Goal: Information Seeking & Learning: Learn about a topic

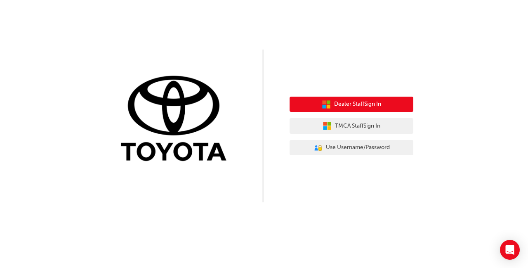
click at [349, 105] on span "Dealer Staff Sign In" at bounding box center [357, 103] width 47 height 9
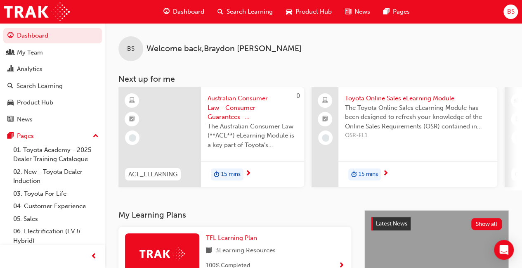
click at [514, 10] on span "BS" at bounding box center [509, 11] width 7 height 9
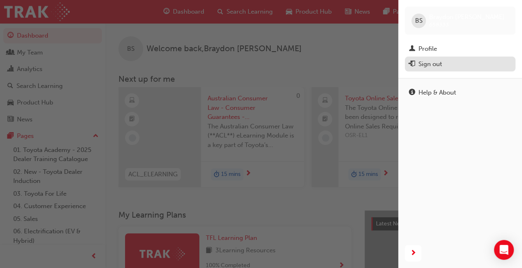
click at [458, 67] on div "Sign out" at bounding box center [460, 64] width 102 height 10
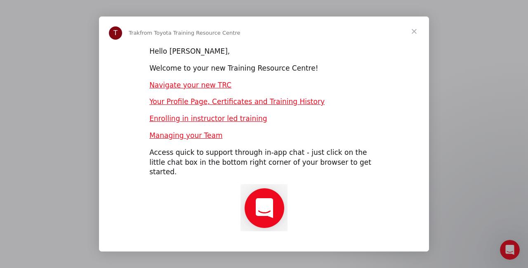
click at [411, 32] on span "Close" at bounding box center [414, 31] width 30 height 30
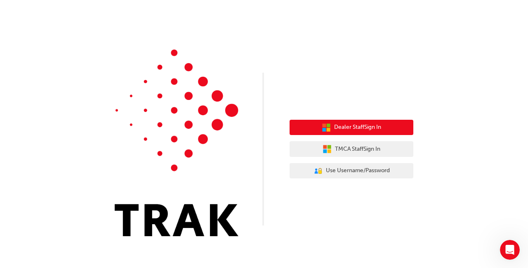
click at [368, 127] on span "Dealer Staff Sign In" at bounding box center [357, 126] width 47 height 9
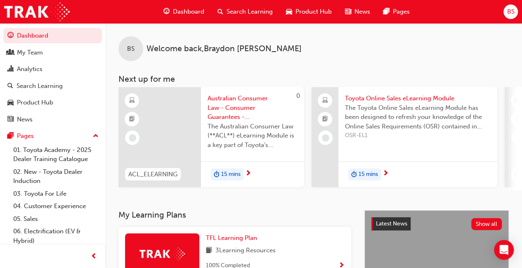
click at [508, 16] on span "BS" at bounding box center [509, 11] width 7 height 9
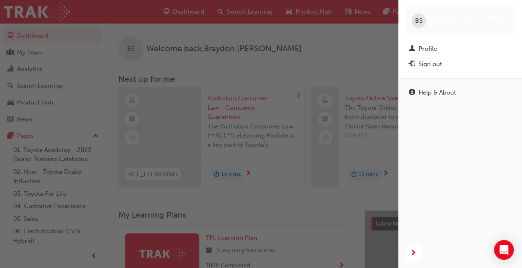
click at [275, 89] on div "button" at bounding box center [199, 134] width 398 height 268
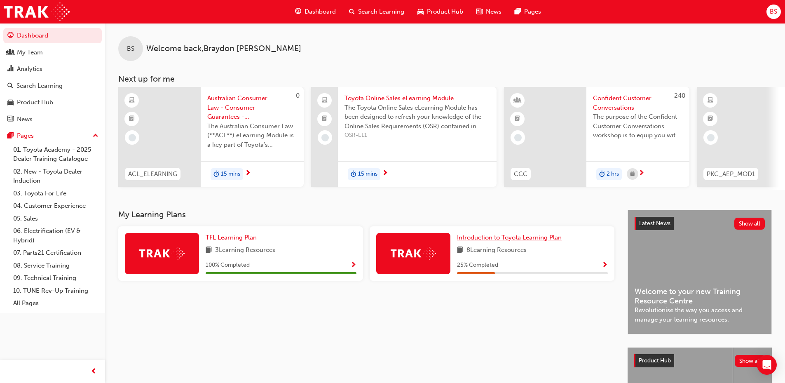
click at [491, 240] on span "Introduction to Toyota Learning Plan" at bounding box center [509, 237] width 105 height 7
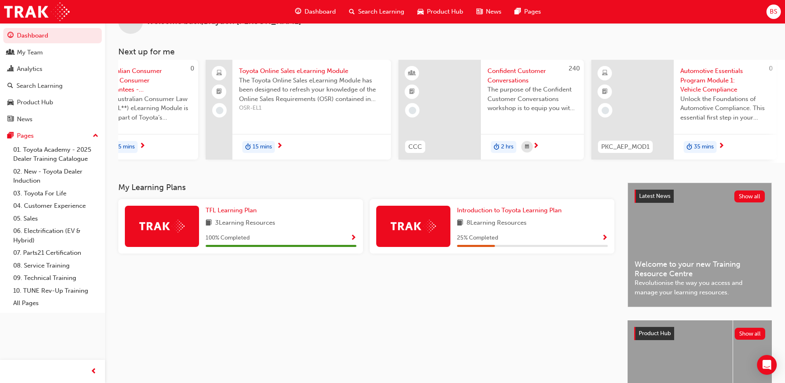
scroll to position [0, 105]
click at [50, 37] on link "Dashboard" at bounding box center [52, 35] width 99 height 15
